Goal: Transaction & Acquisition: Purchase product/service

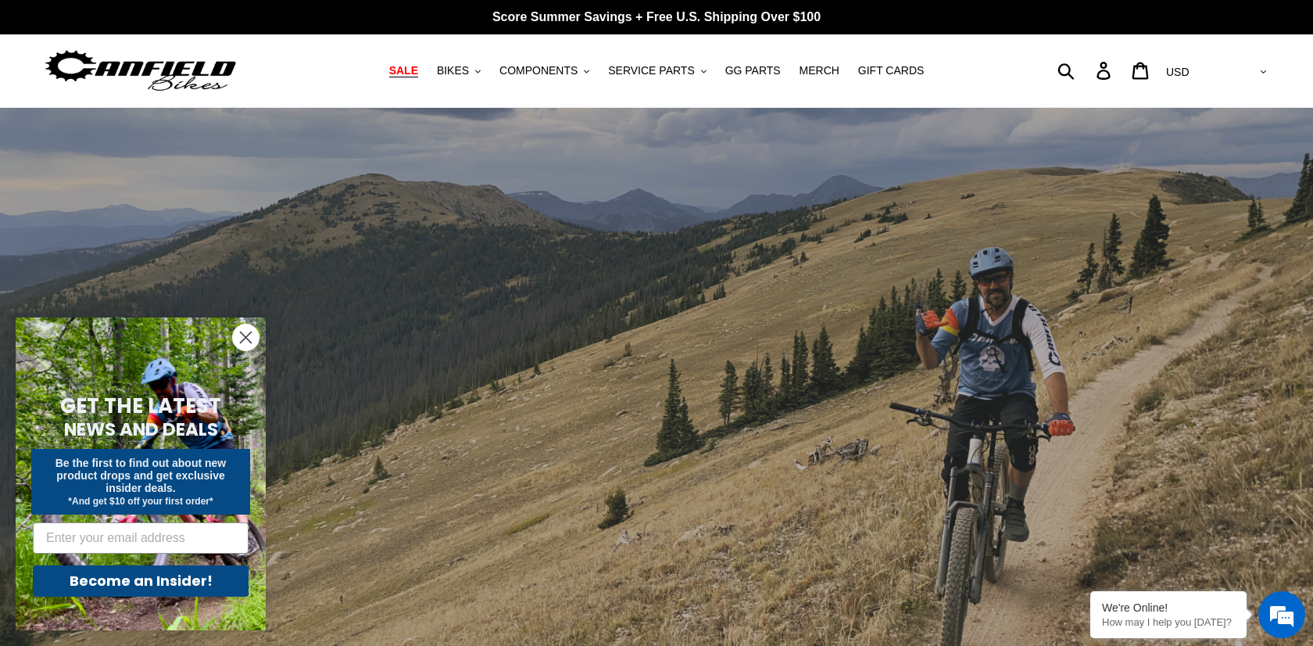
click at [406, 76] on span "SALE" at bounding box center [403, 70] width 29 height 13
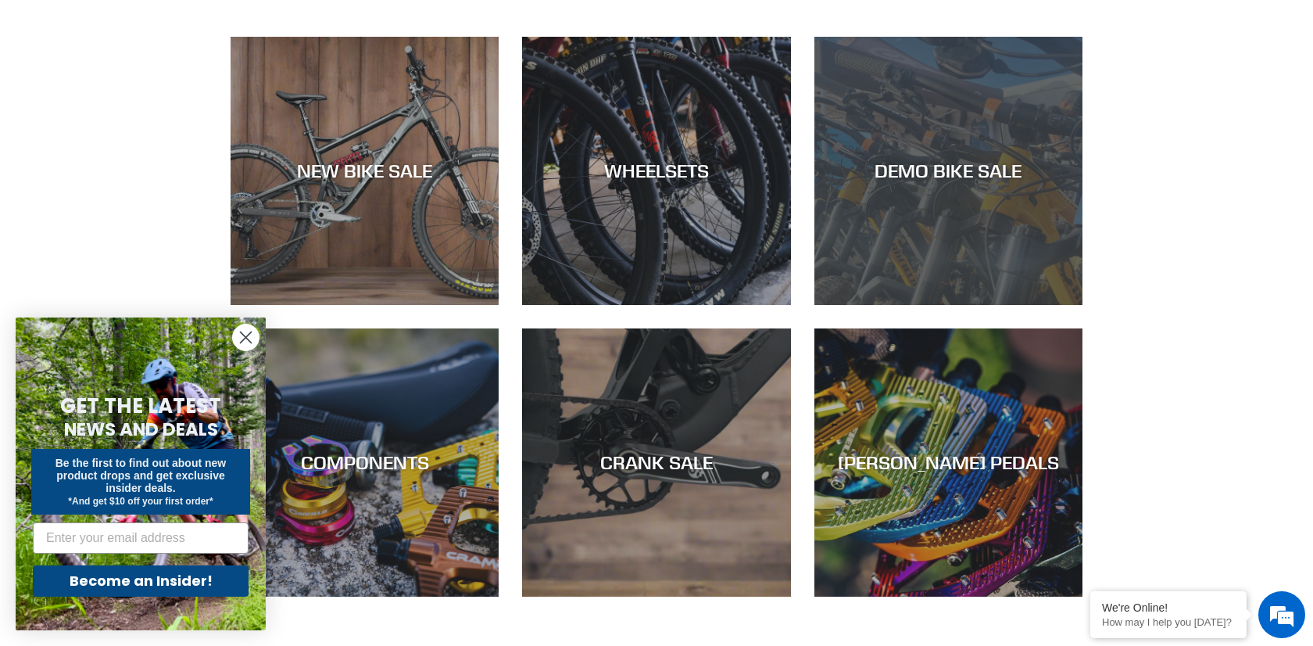
scroll to position [455, 0]
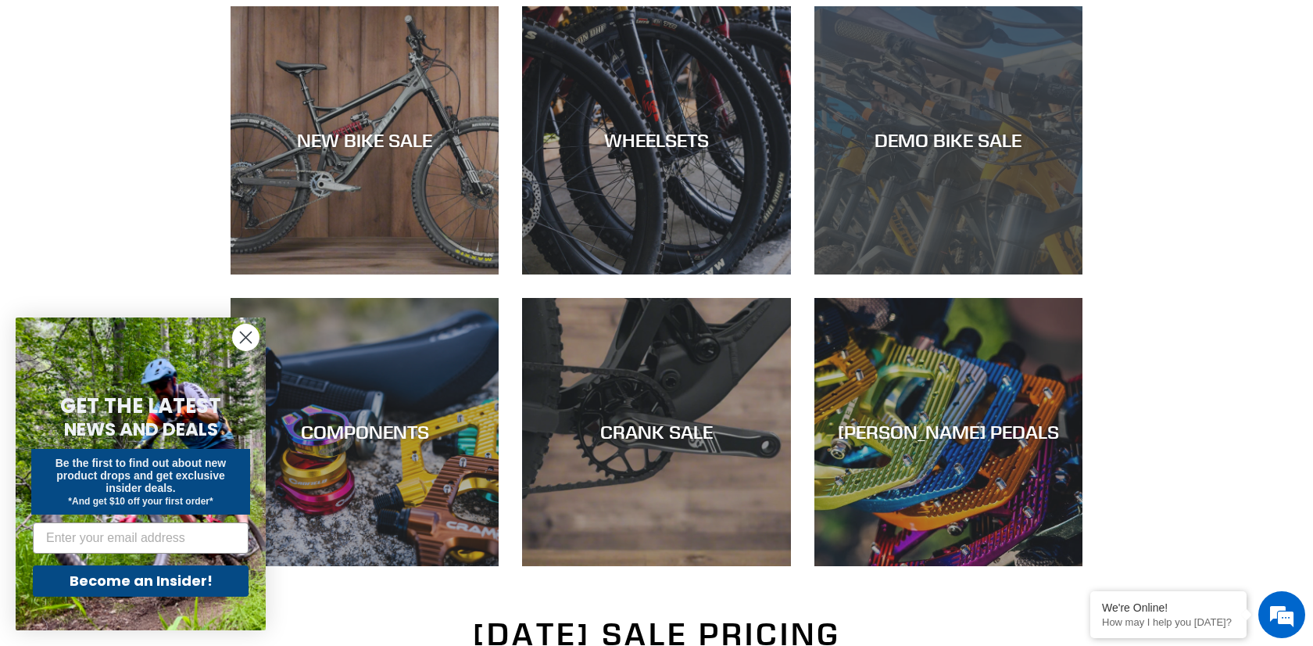
click at [904, 274] on div "DEMO BIKE SALE" at bounding box center [948, 274] width 268 height 0
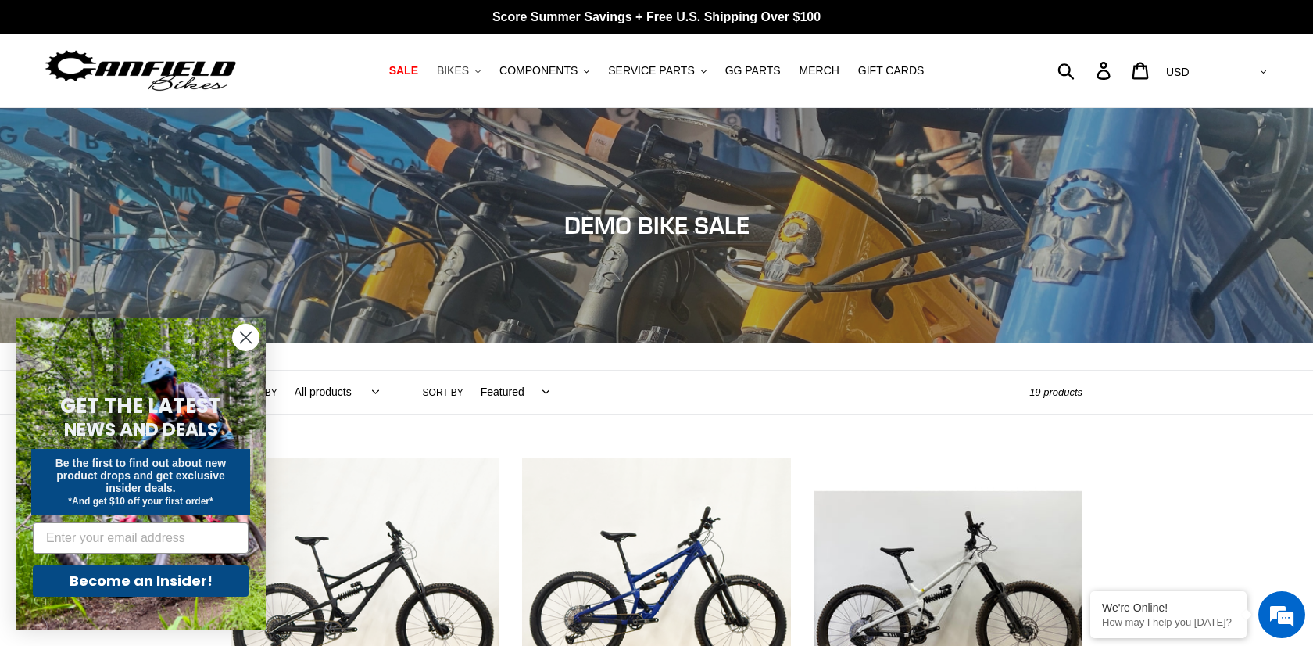
click at [469, 68] on span "BIKES" at bounding box center [453, 70] width 32 height 13
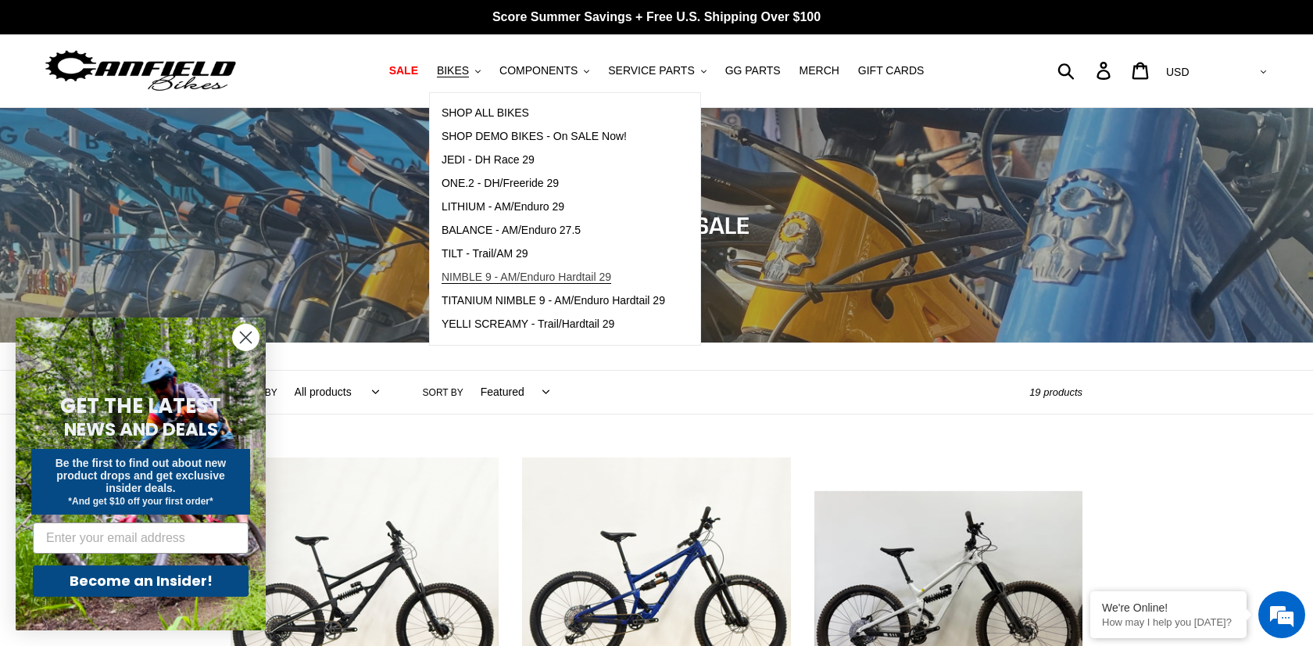
click at [509, 275] on span "NIMBLE 9 - AM/Enduro Hardtail 29" at bounding box center [527, 276] width 170 height 13
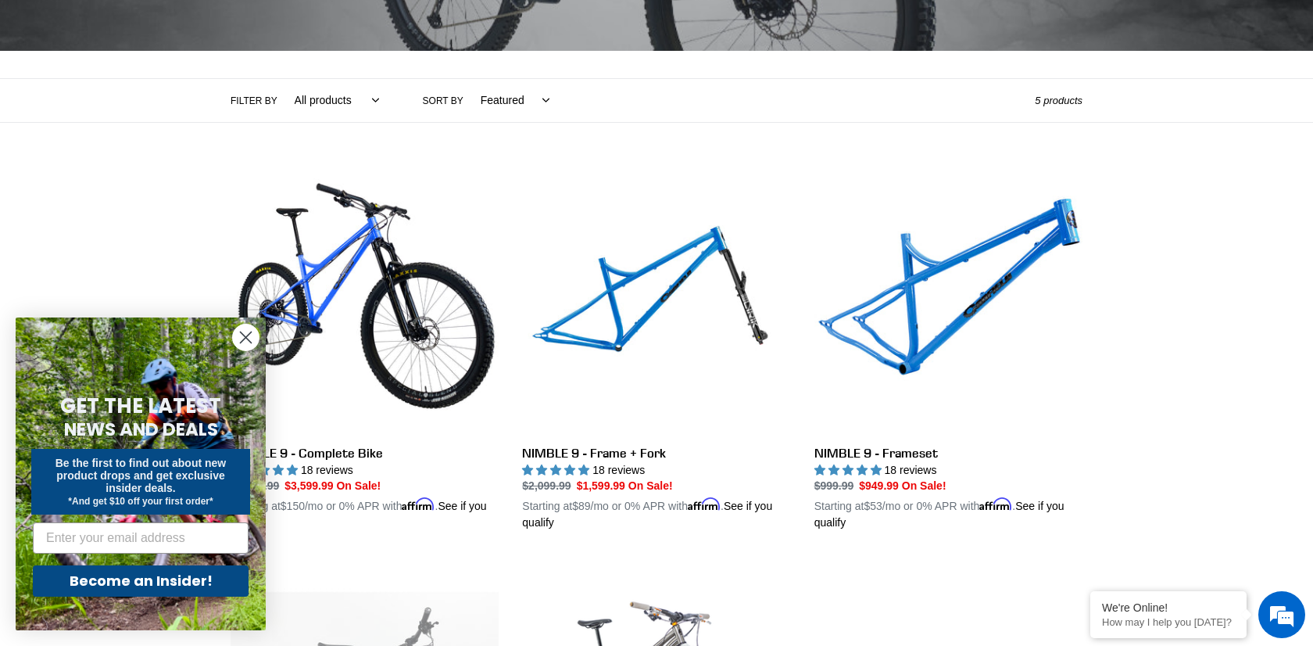
scroll to position [344, 0]
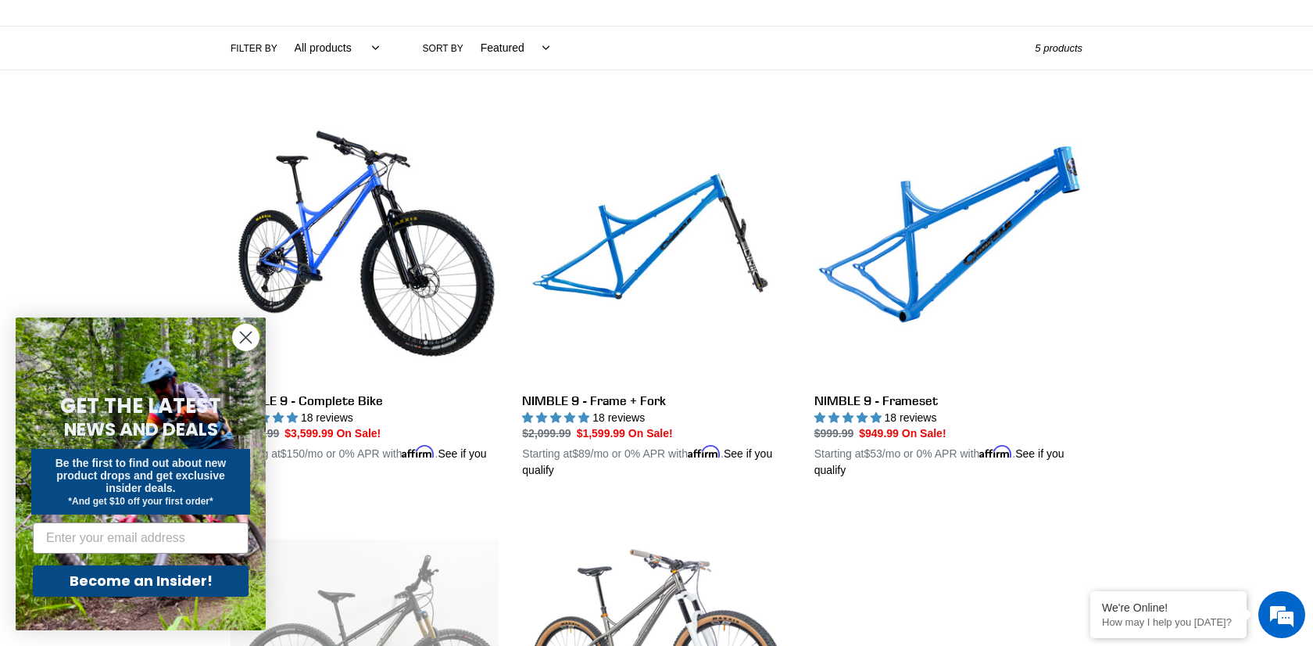
click at [245, 333] on circle "Close dialog" at bounding box center [246, 337] width 26 height 26
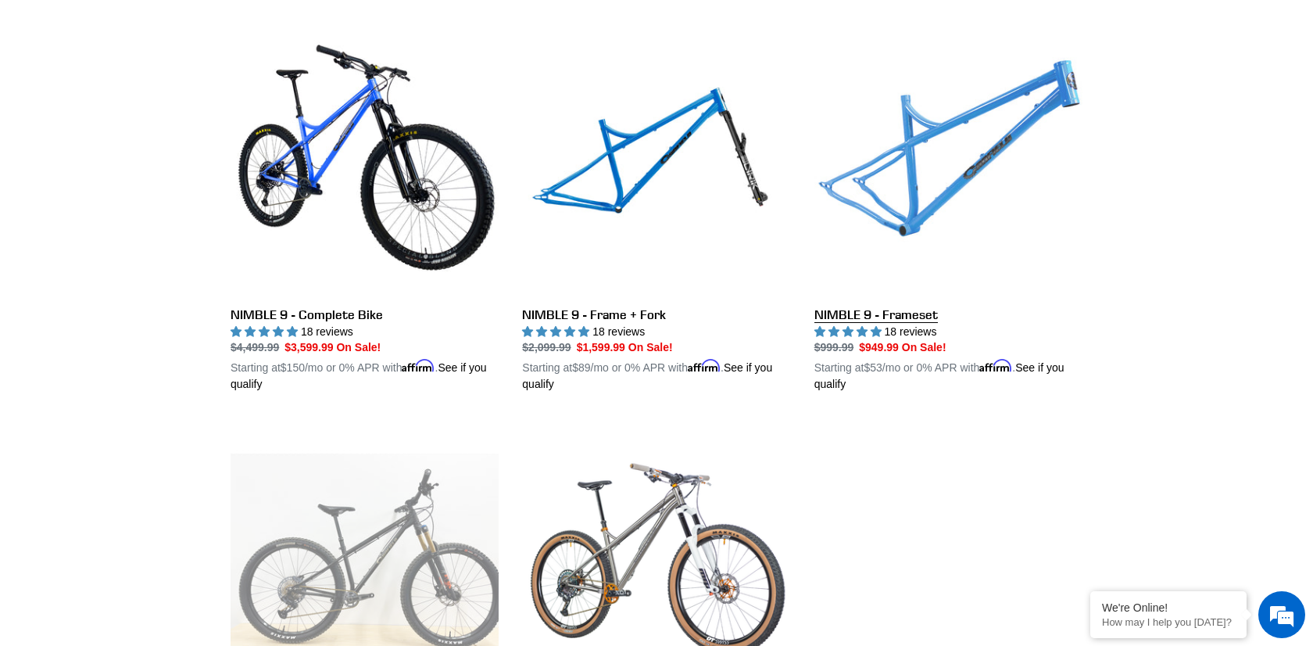
scroll to position [0, 0]
click at [848, 303] on link "NIMBLE 9 - Frameset" at bounding box center [948, 210] width 268 height 366
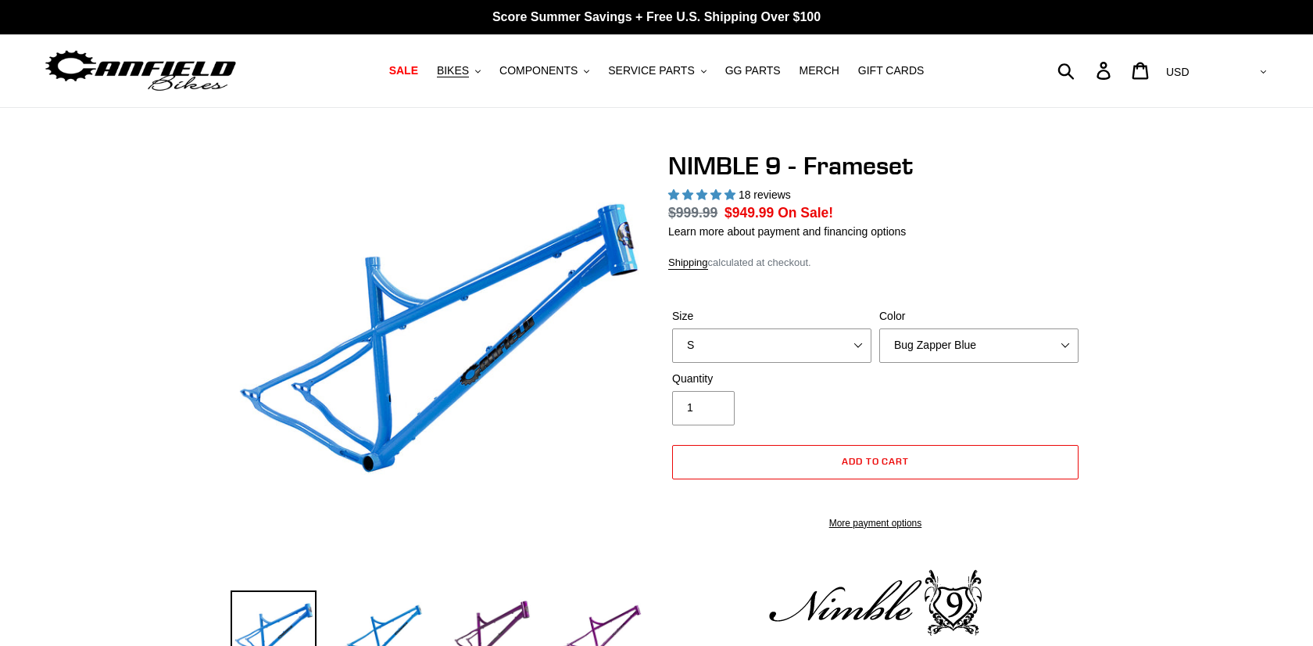
select select "highest-rating"
click at [918, 324] on label "Color" at bounding box center [978, 316] width 199 height 16
click at [918, 337] on select "Bug Zapper Blue Purple Haze -Sold Out Galaxy Black" at bounding box center [978, 345] width 199 height 34
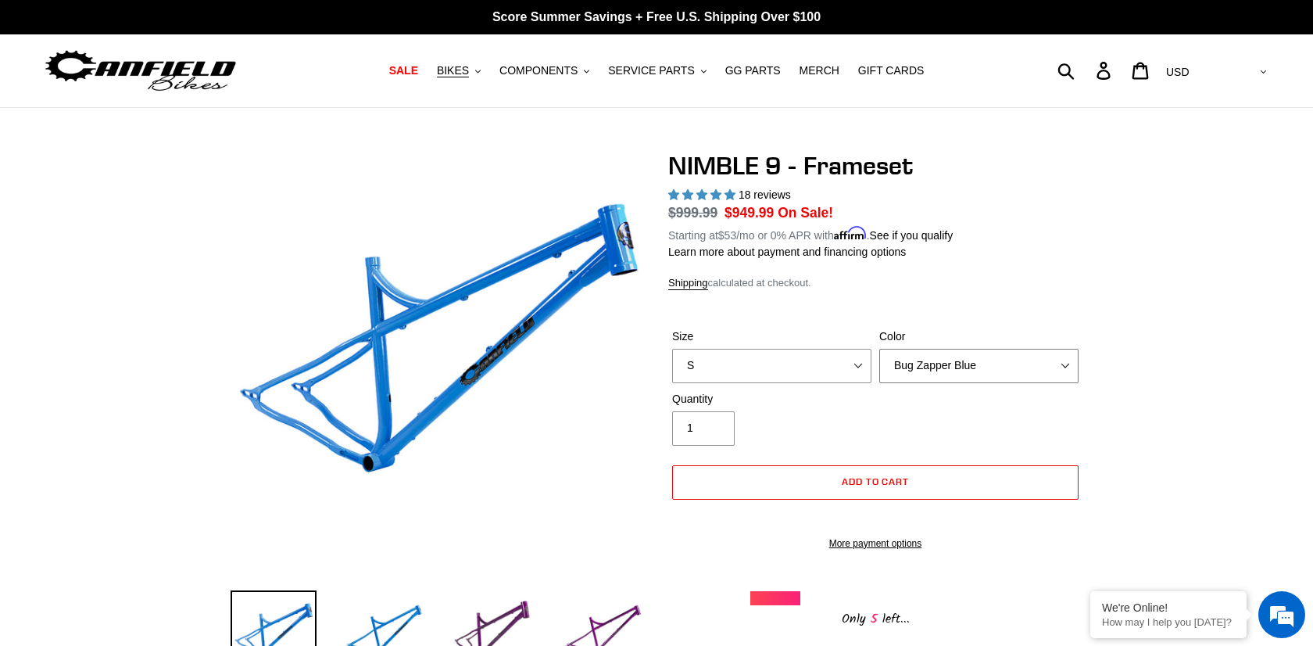
click at [918, 359] on select "Bug Zapper Blue Purple Haze -Sold Out Galaxy Black" at bounding box center [978, 366] width 199 height 34
click at [879, 349] on select "Bug Zapper Blue Purple Haze -Sold Out Galaxy Black" at bounding box center [978, 366] width 199 height 34
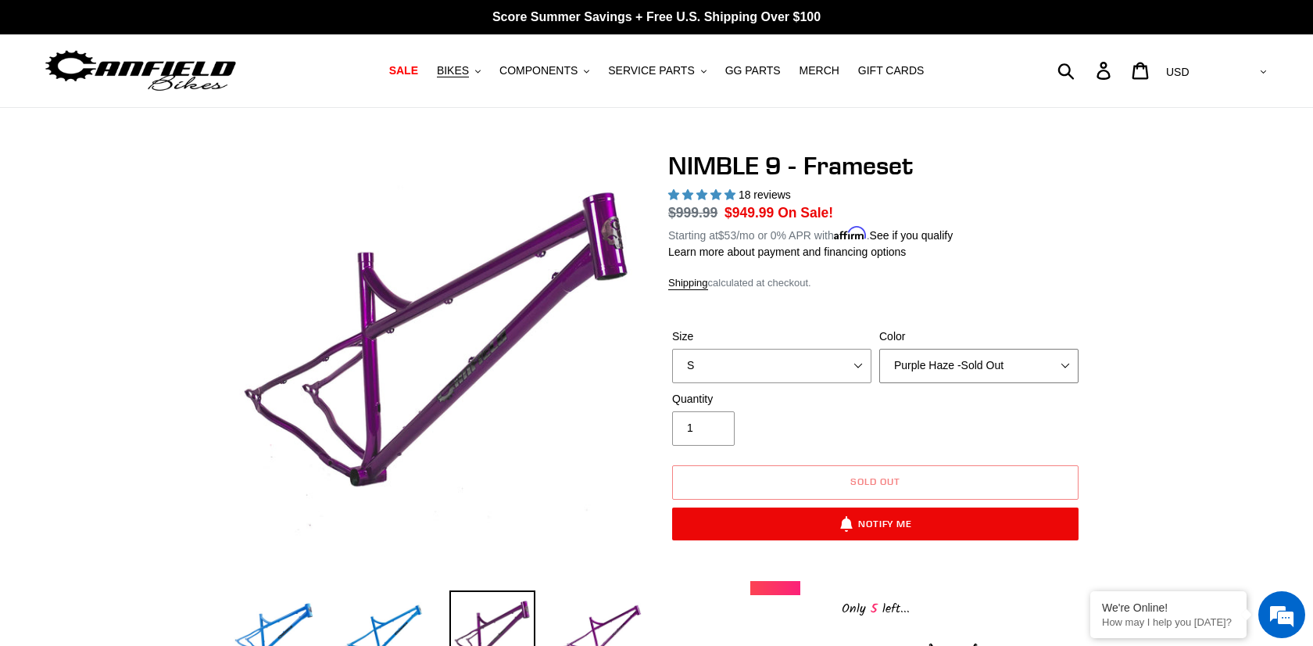
click at [939, 379] on select "Bug Zapper Blue Purple Haze -Sold Out Galaxy Black" at bounding box center [978, 366] width 199 height 34
select select "Galaxy Black"
click at [879, 349] on select "Bug Zapper Blue Purple Haze -Sold Out Galaxy Black" at bounding box center [978, 366] width 199 height 34
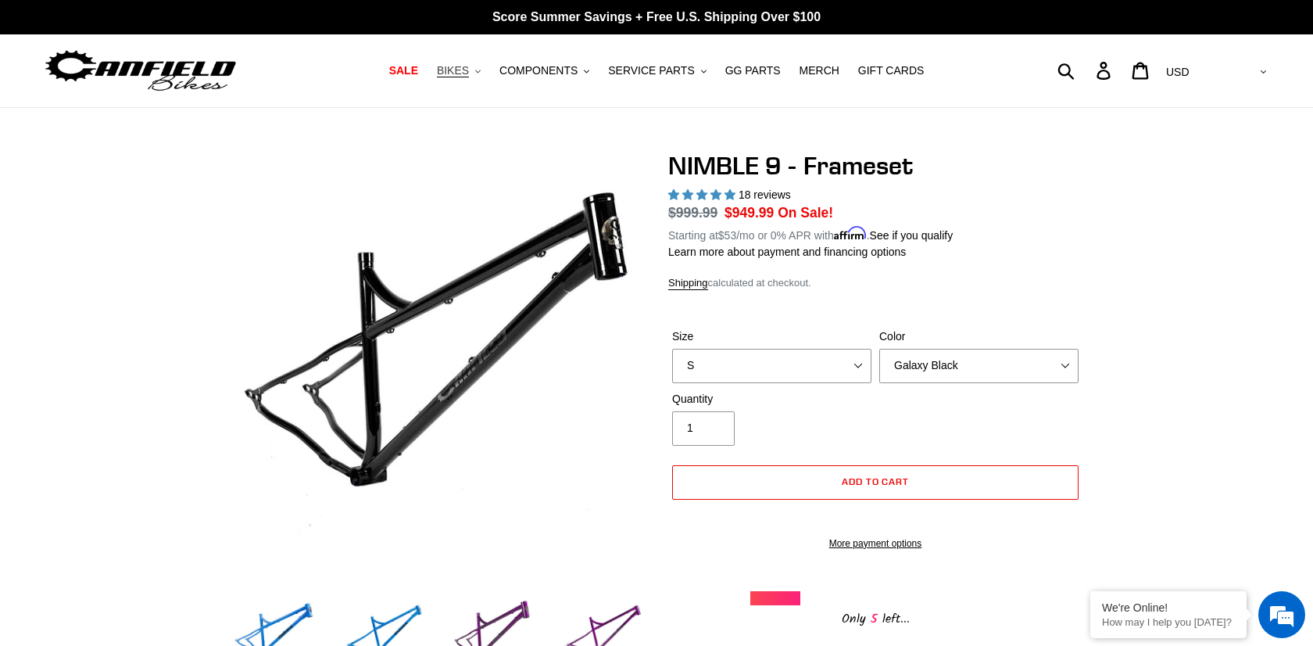
click at [462, 70] on span "BIKES" at bounding box center [453, 70] width 32 height 13
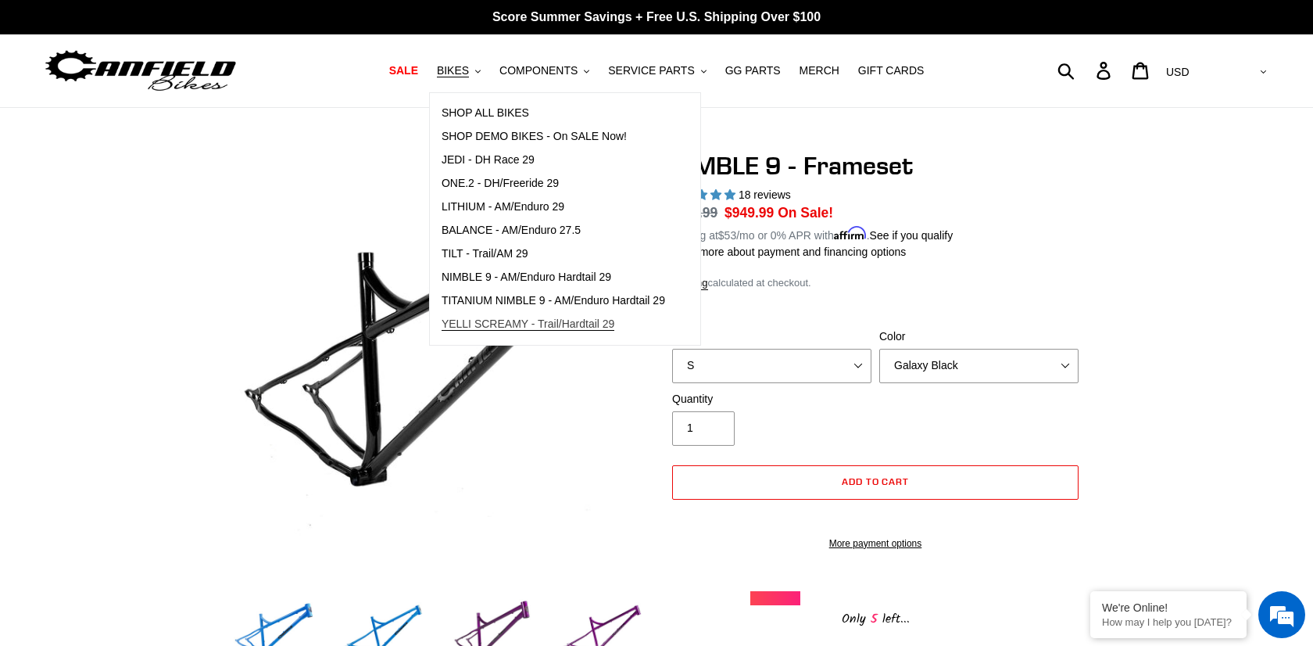
click at [499, 321] on span "YELLI SCREAMY - Trail/Hardtail 29" at bounding box center [529, 323] width 174 height 13
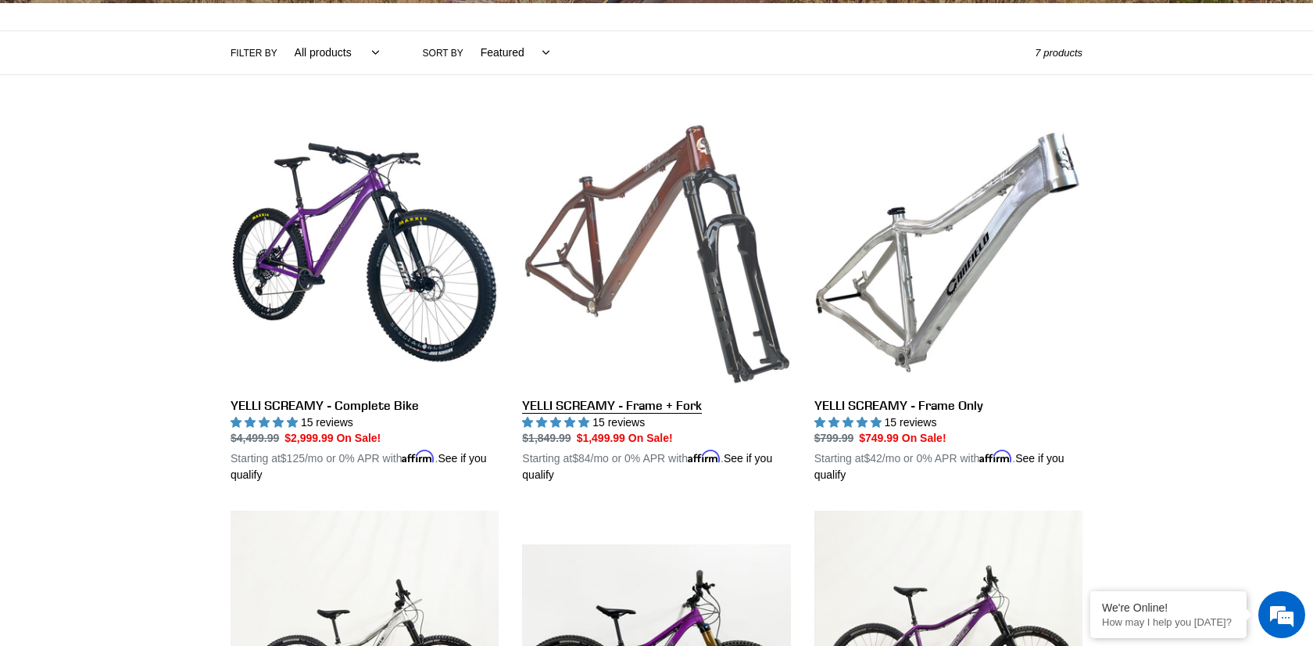
scroll to position [383, 0]
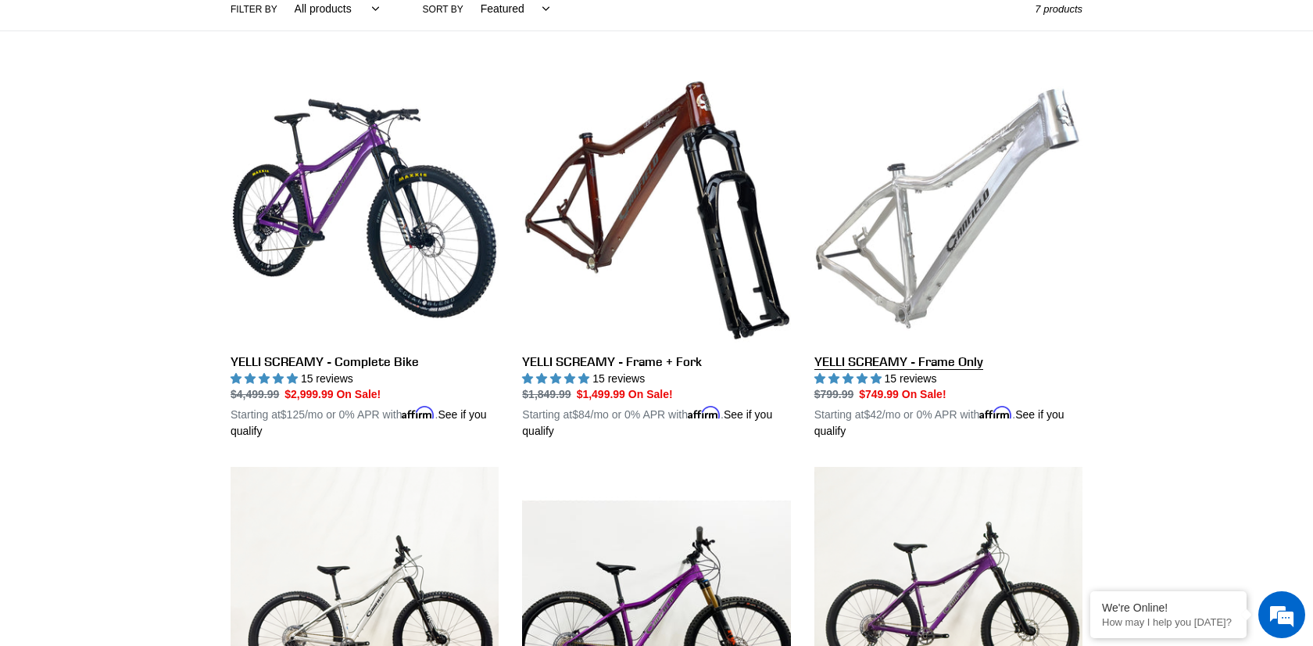
click at [891, 359] on link "YELLI SCREAMY - Frame Only" at bounding box center [948, 257] width 268 height 366
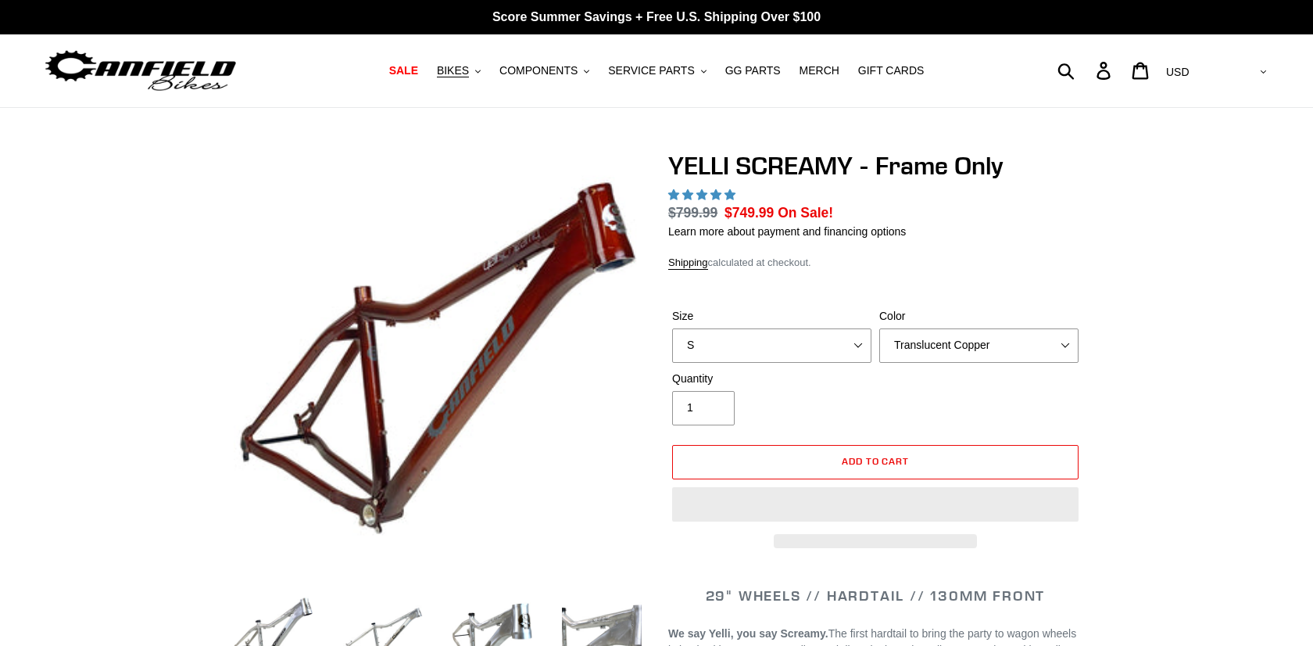
select select "highest-rating"
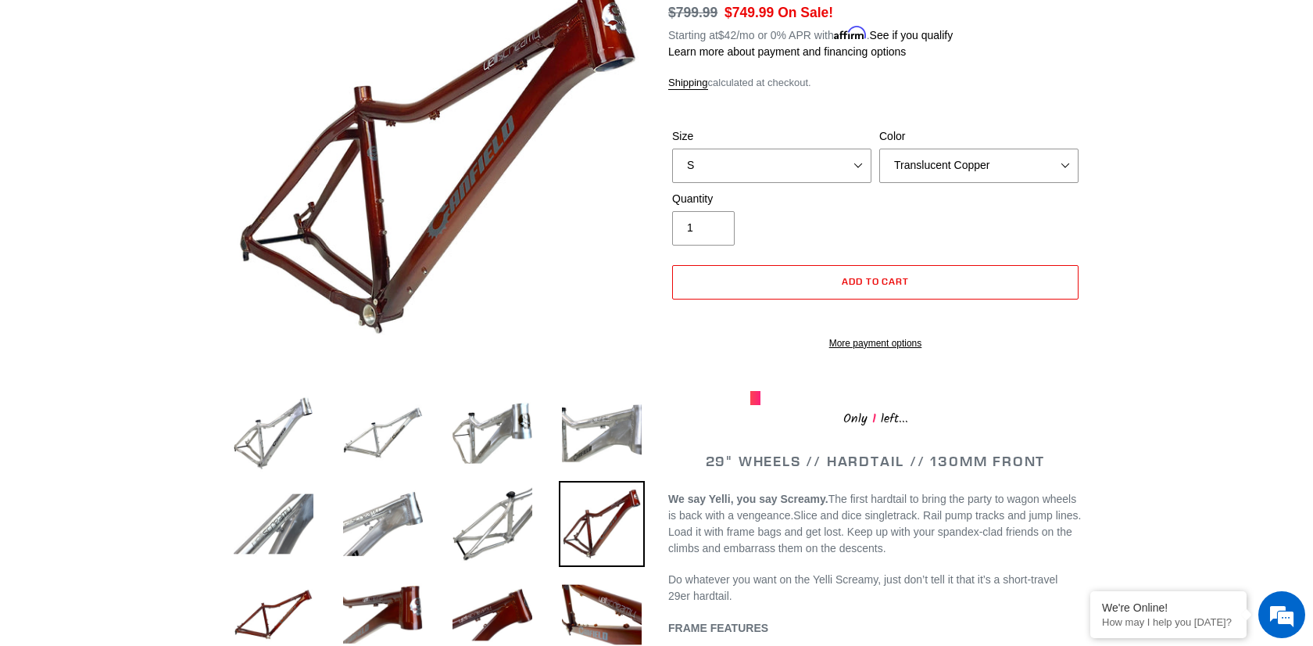
scroll to position [68, 0]
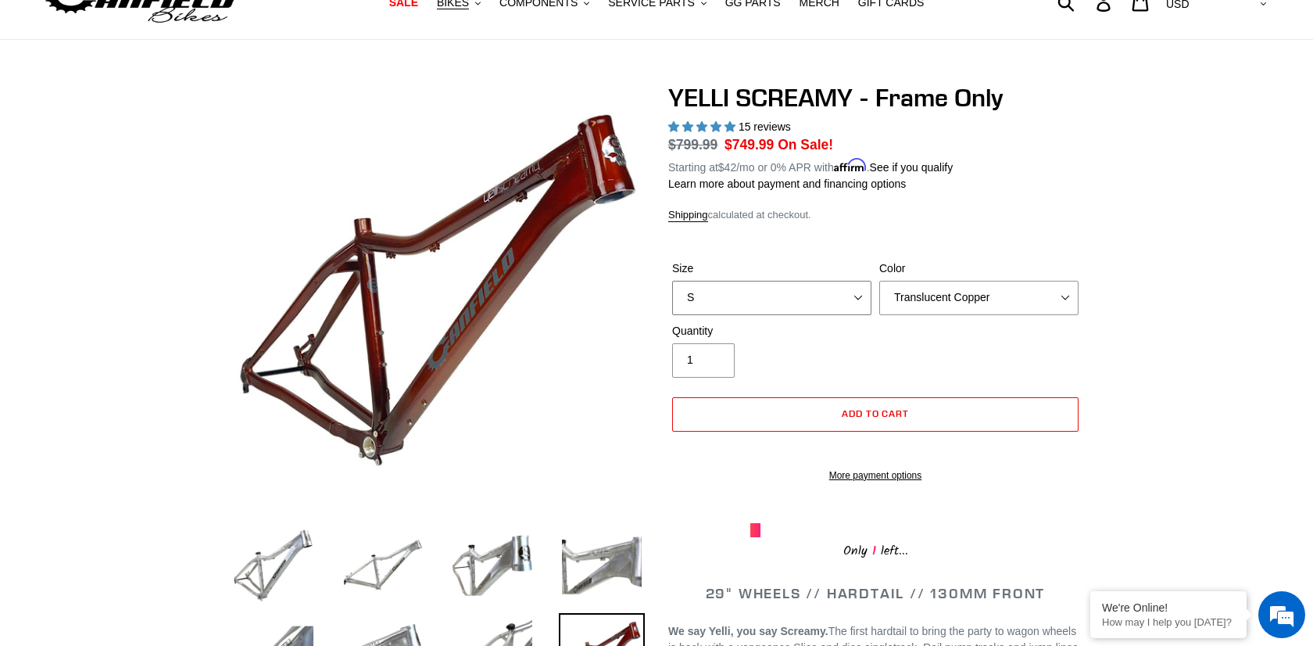
click at [843, 286] on select "S M L XL" at bounding box center [771, 298] width 199 height 34
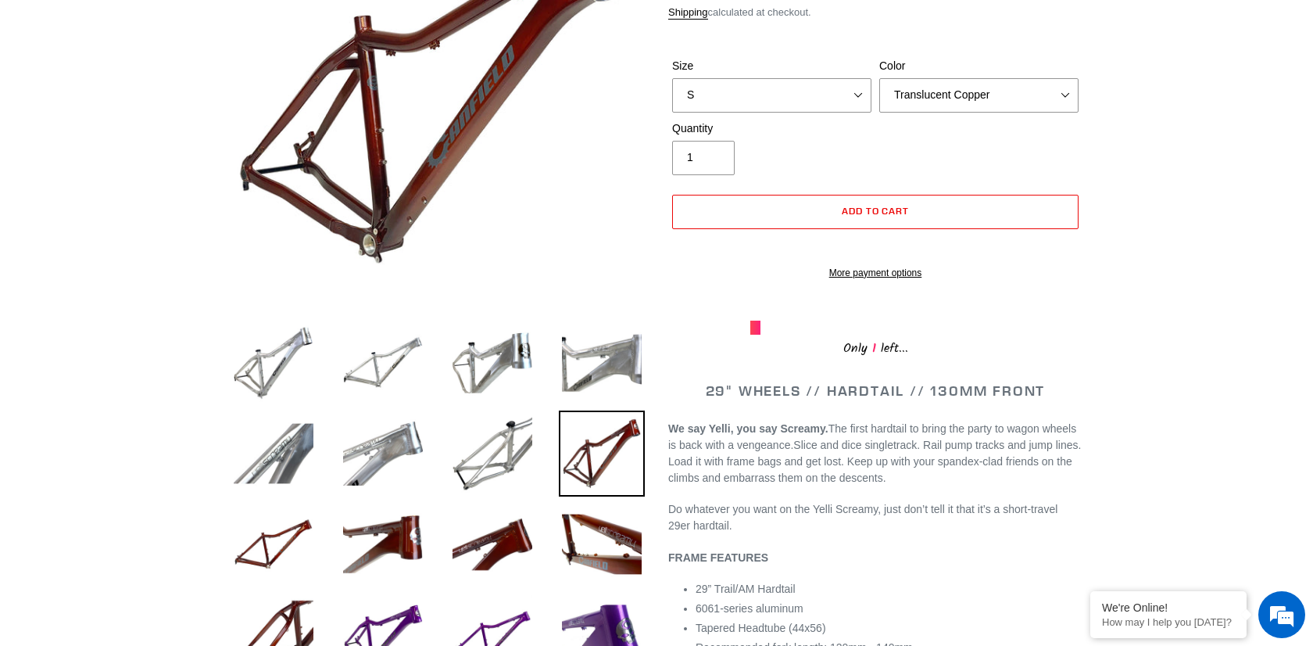
scroll to position [230, 0]
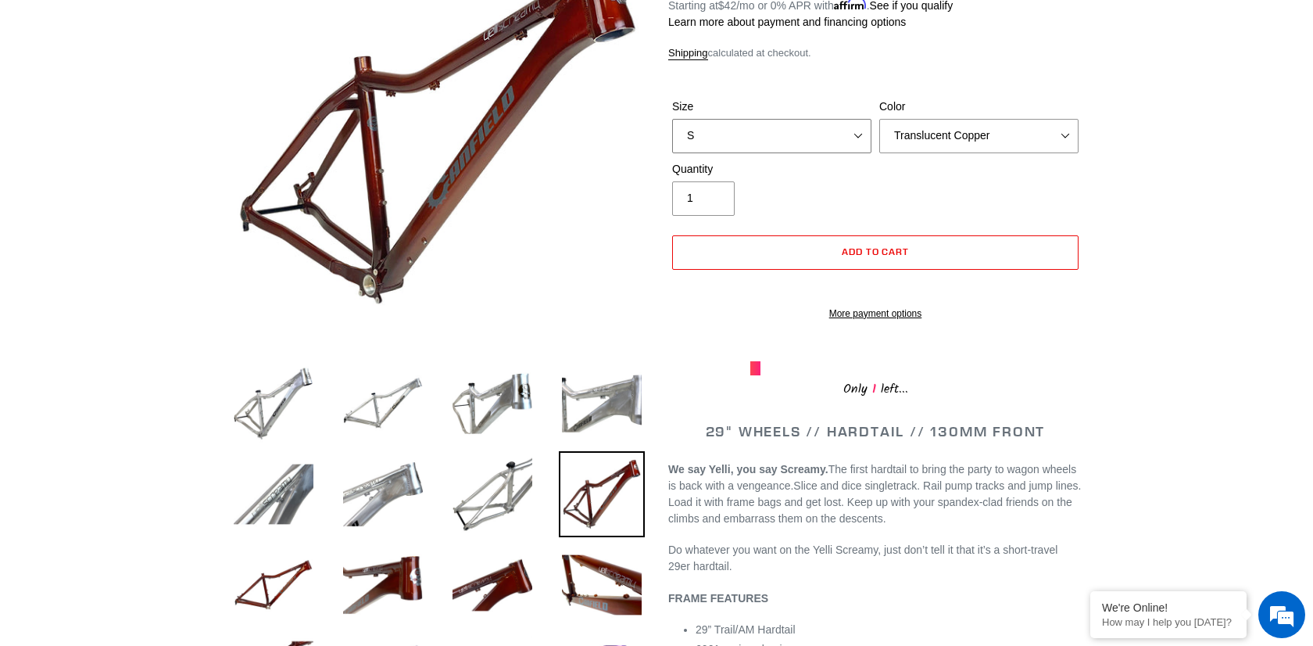
click at [841, 139] on select "S M L XL" at bounding box center [771, 136] width 199 height 34
click at [672, 119] on select "S M L XL" at bounding box center [771, 136] width 199 height 34
click at [833, 129] on select "S M L XL" at bounding box center [771, 136] width 199 height 34
select select "S"
click at [672, 119] on select "S M L XL" at bounding box center [771, 136] width 199 height 34
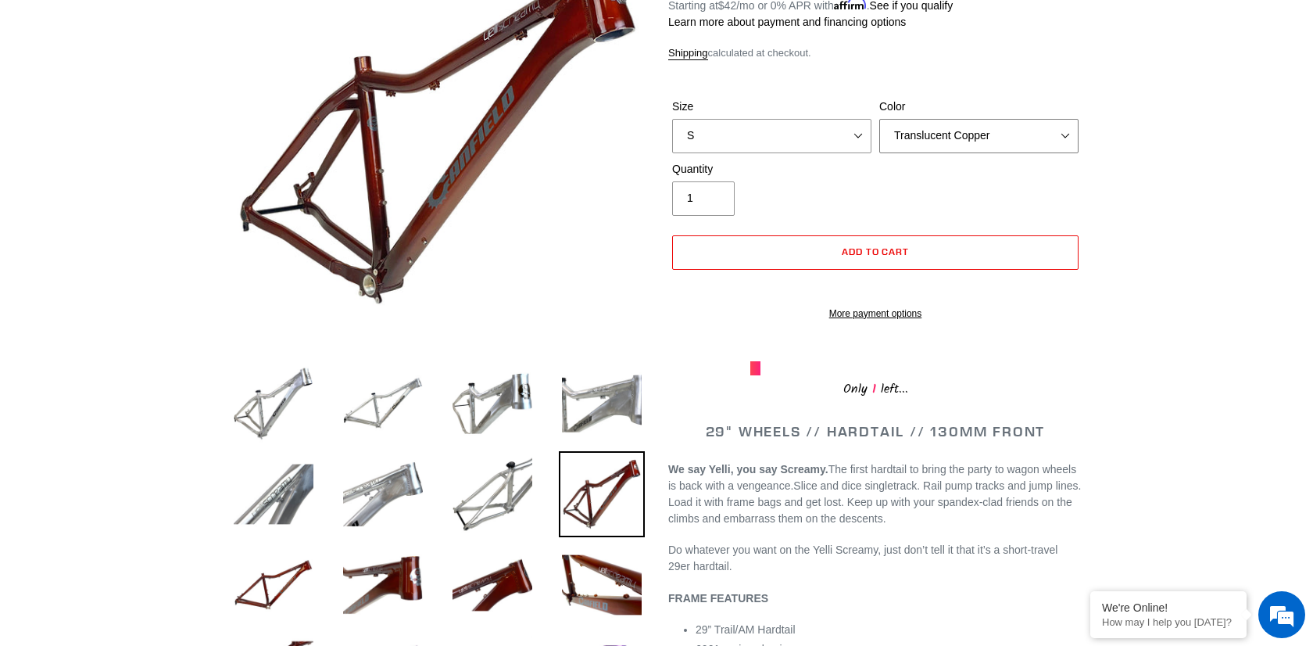
click at [940, 128] on select "Translucent Copper Purple Haze Raw" at bounding box center [978, 136] width 199 height 34
click at [879, 119] on select "Translucent Copper Purple Haze Raw" at bounding box center [978, 136] width 199 height 34
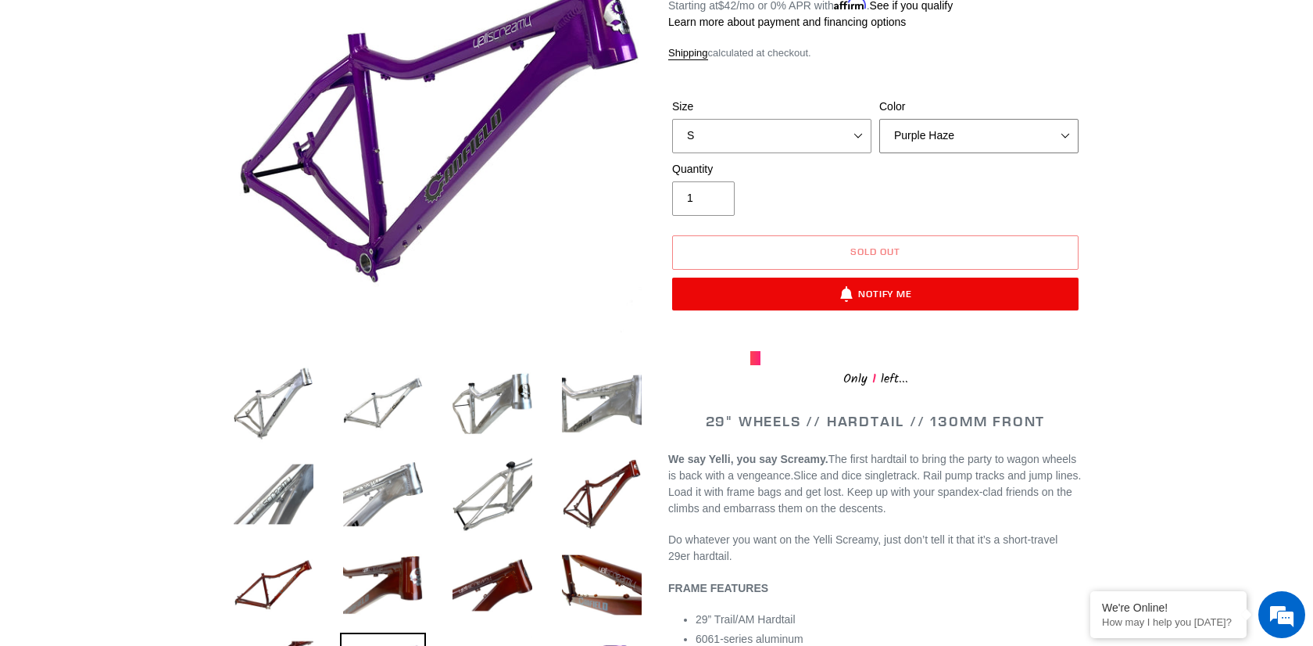
click at [961, 140] on select "Translucent Copper Purple Haze Raw" at bounding box center [978, 136] width 199 height 34
select select "Raw"
click at [879, 119] on select "Translucent Copper Purple Haze Raw" at bounding box center [978, 136] width 199 height 34
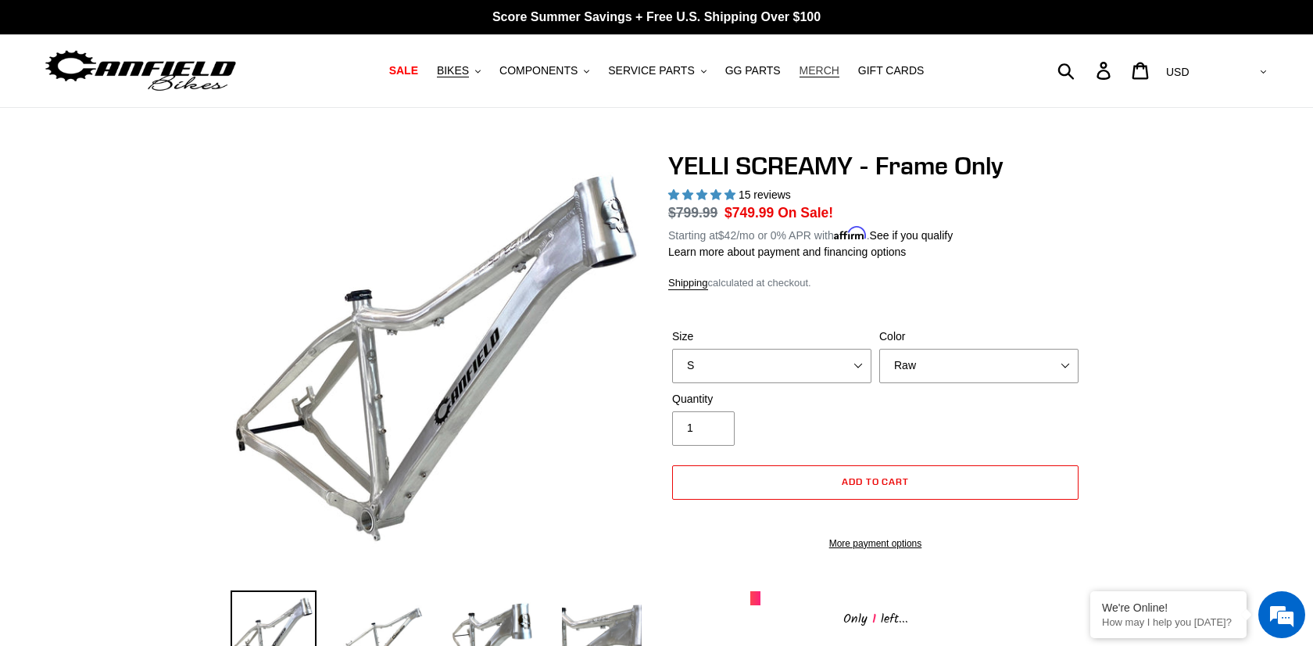
click at [804, 73] on span "MERCH" at bounding box center [820, 70] width 40 height 13
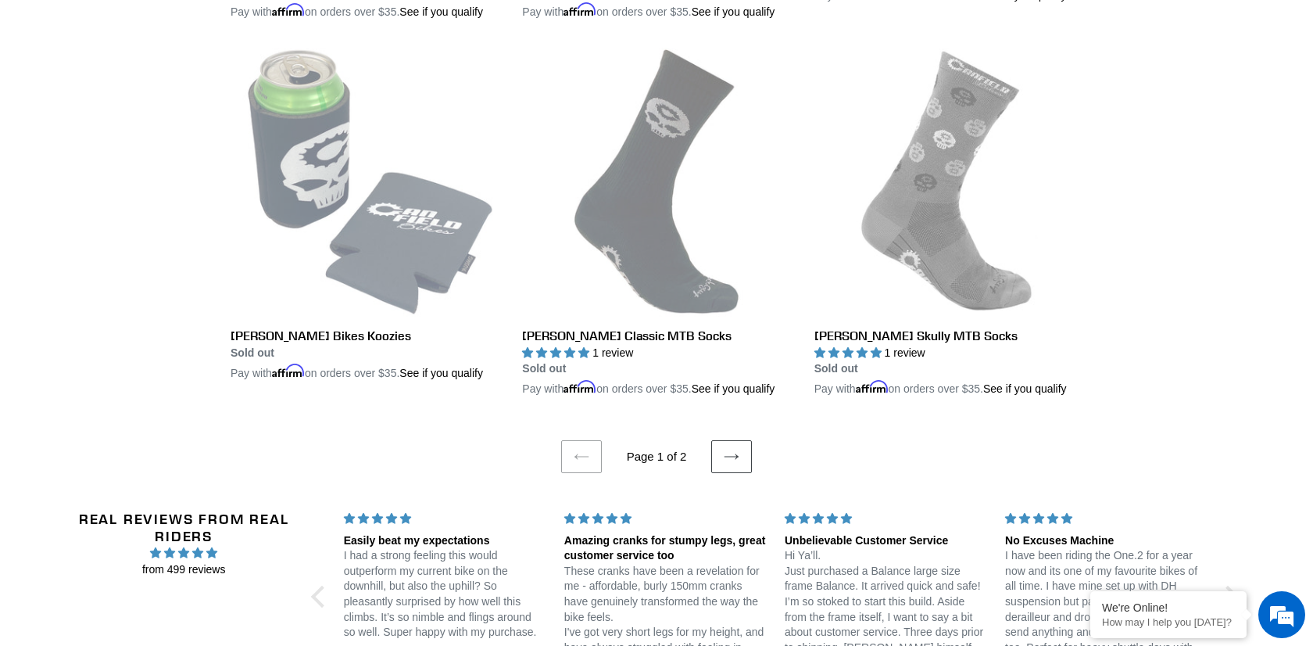
scroll to position [3620, 0]
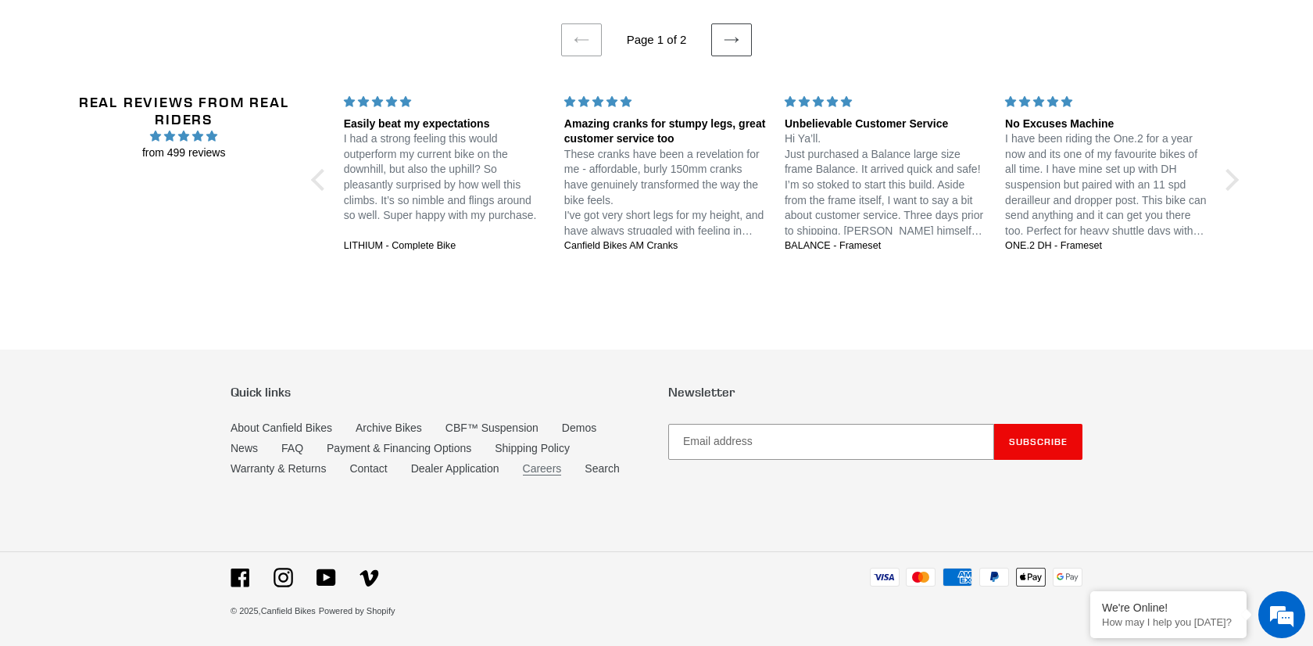
click at [560, 472] on link "Careers" at bounding box center [542, 468] width 39 height 13
